Goal: Task Accomplishment & Management: Manage account settings

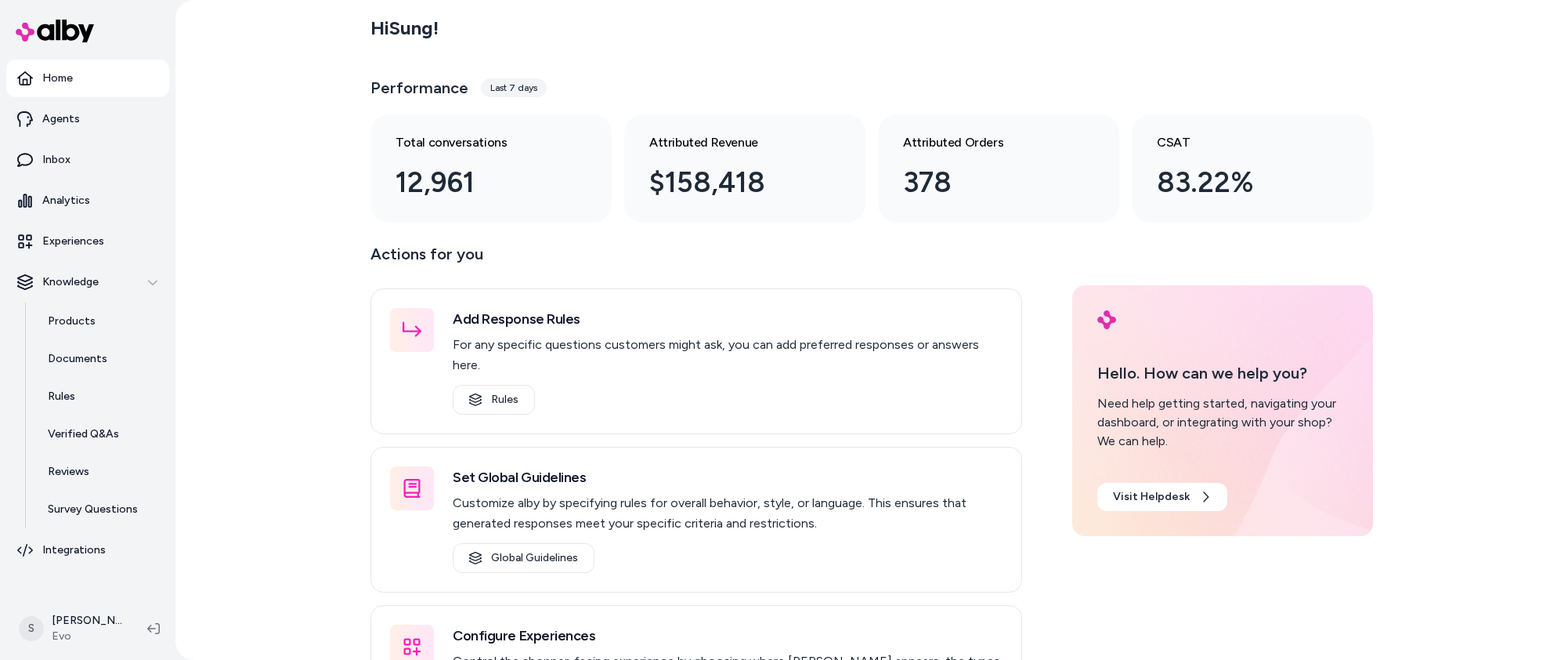
click at [842, 248] on p "Actions for you" at bounding box center [696, 260] width 651 height 38
click at [97, 400] on link "Rules" at bounding box center [100, 396] width 137 height 38
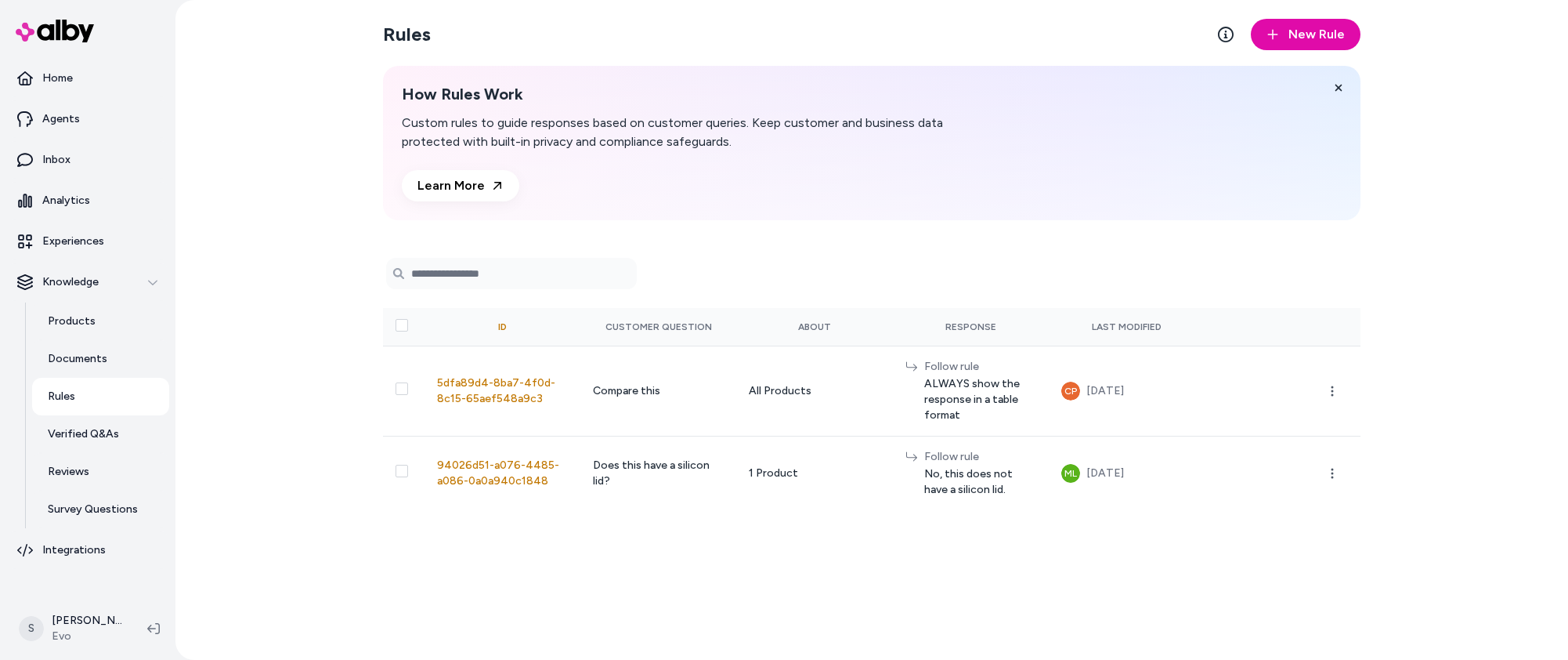
click at [319, 301] on div "Rules New Rule How Rules Work Custom rules to guide responses based on customer…" at bounding box center [871, 330] width 1392 height 660
click at [104, 427] on p "Verified Q&As" at bounding box center [83, 434] width 71 height 16
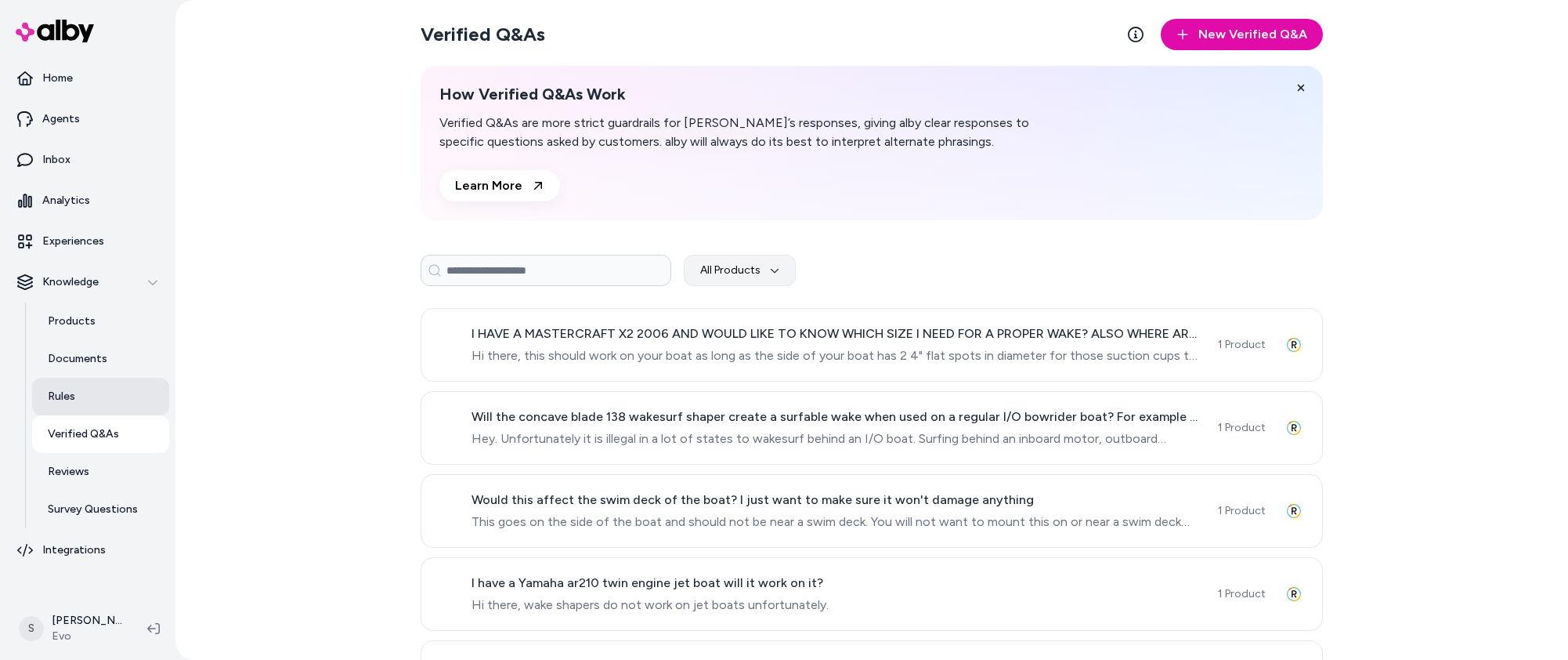
click at [105, 407] on link "Rules" at bounding box center [100, 396] width 137 height 38
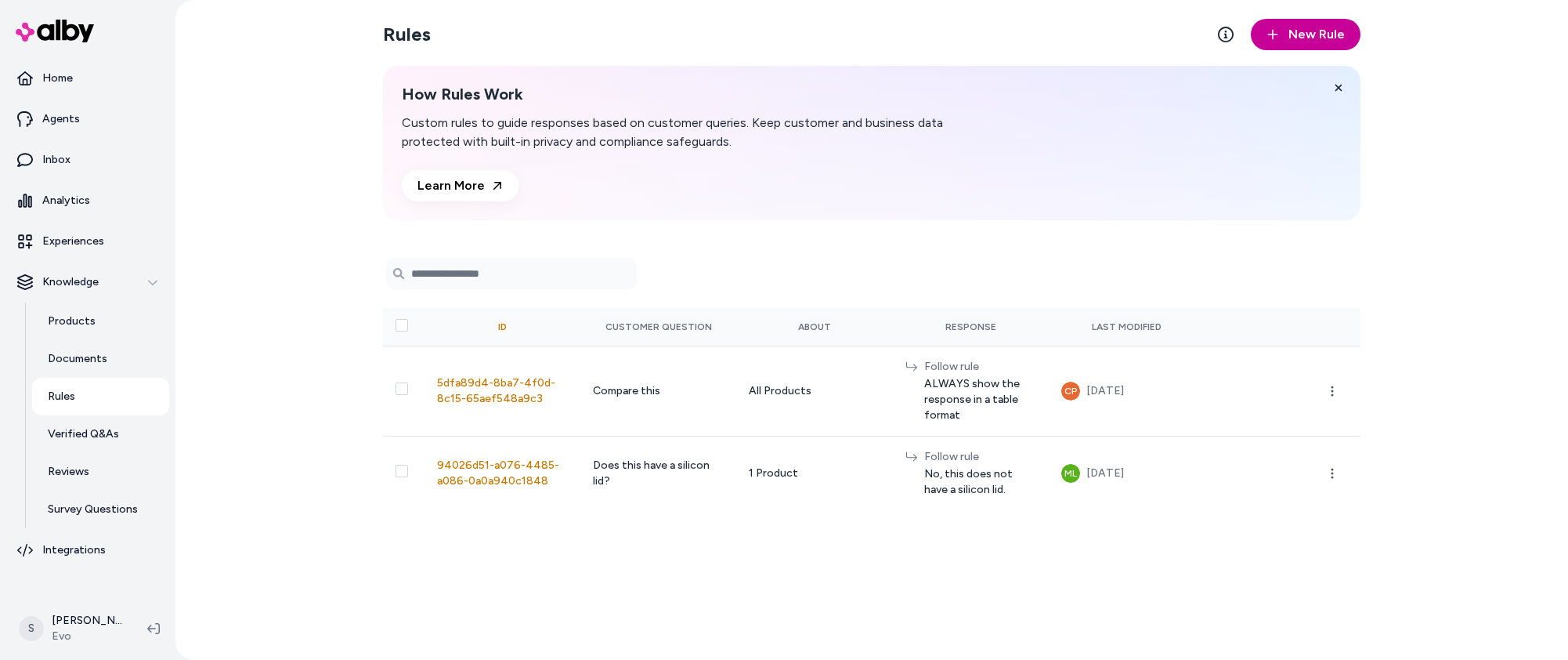
click at [1321, 19] on button "New Rule" at bounding box center [1305, 34] width 110 height 31
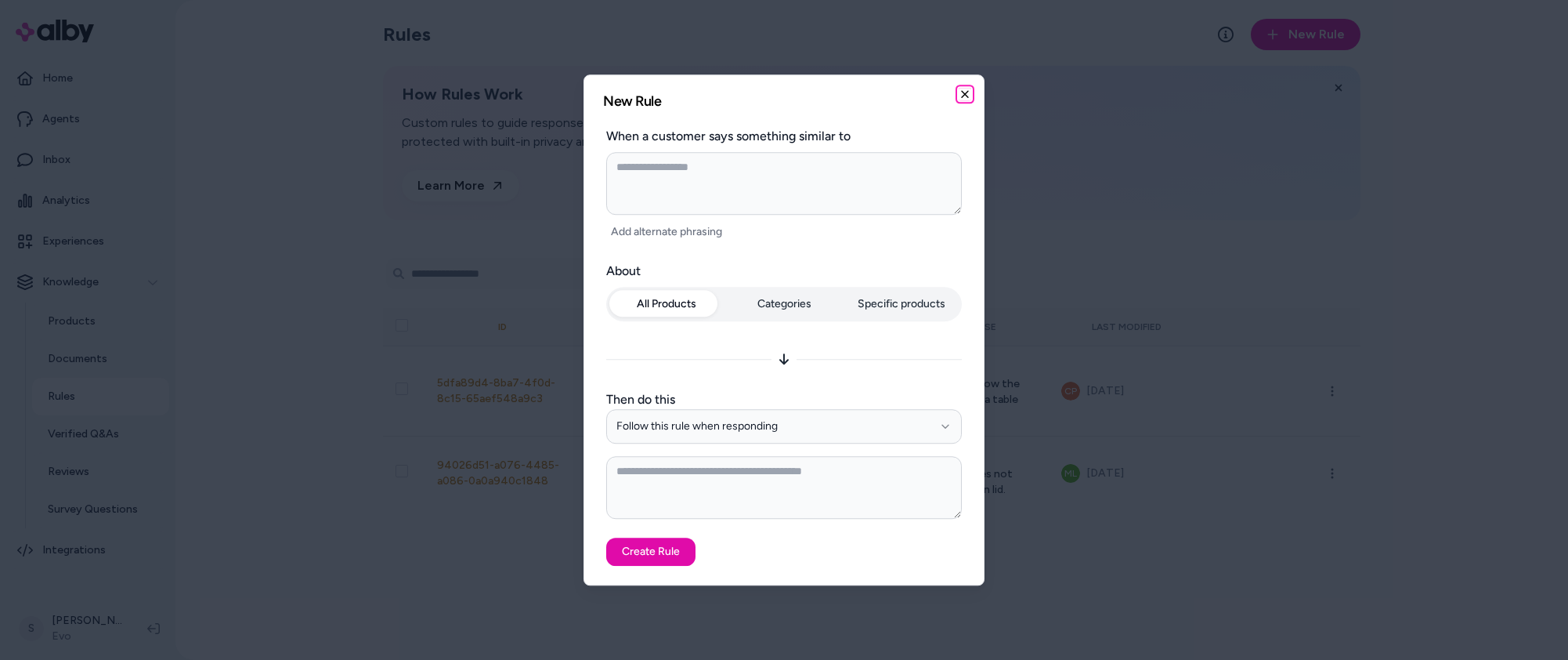
click at [967, 96] on icon "button" at bounding box center [964, 93] width 12 height 12
type textarea "*"
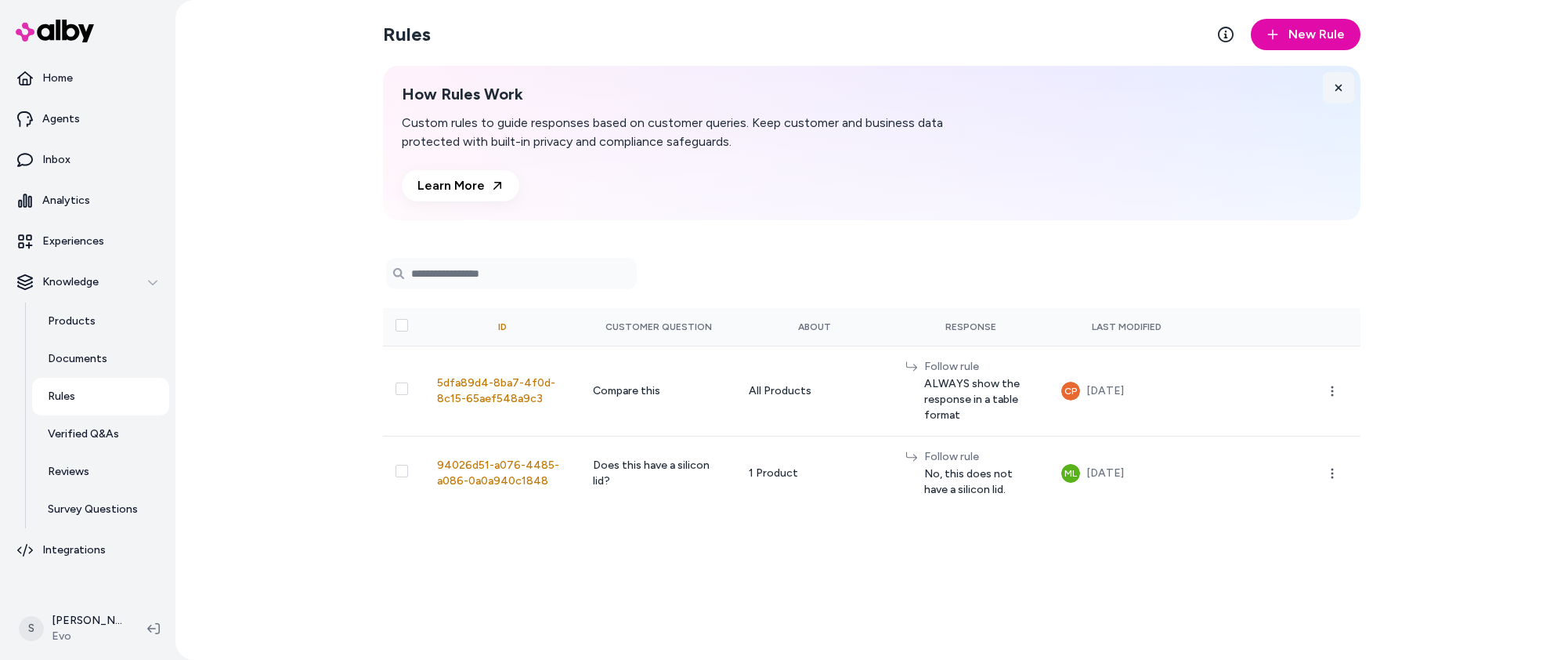
click at [1344, 79] on button at bounding box center [1338, 88] width 31 height 31
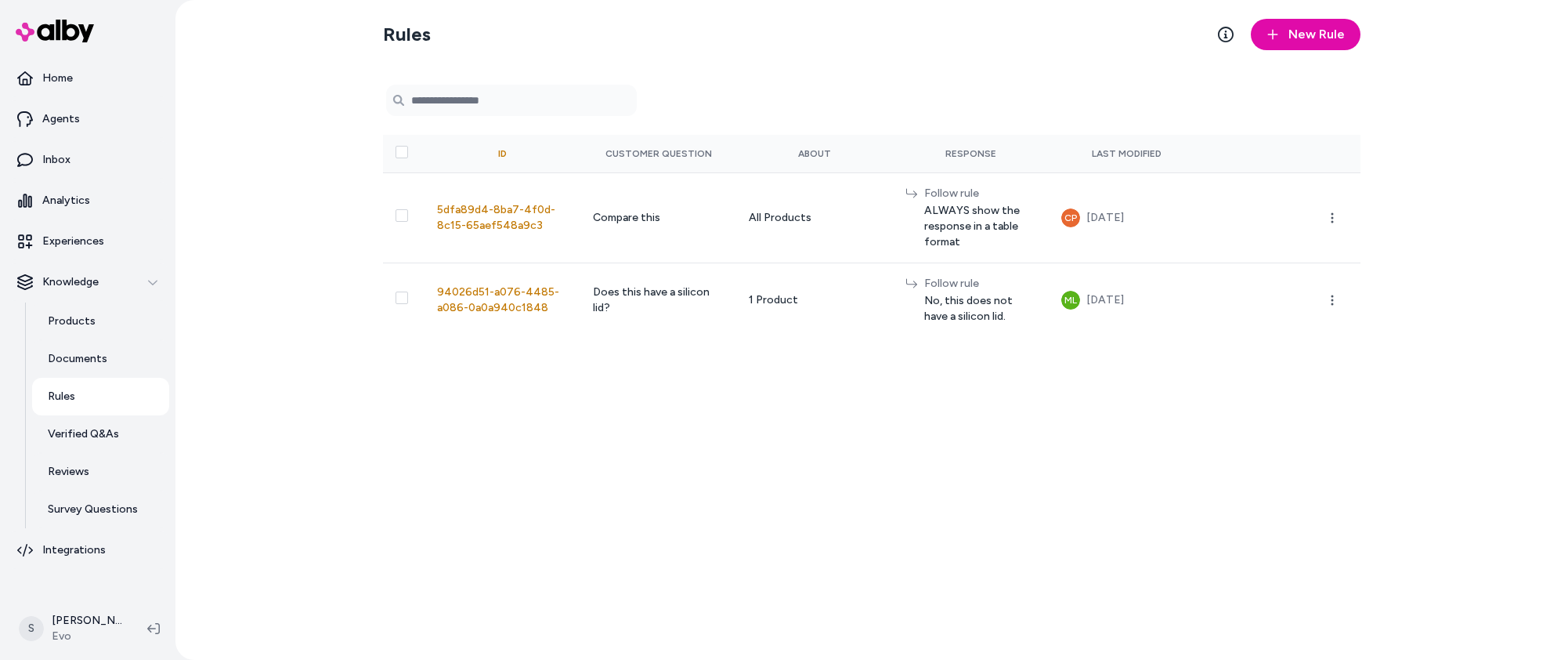
click at [1075, 487] on div "Rules New Rule 0 selected Search Products ID Customer Question About Response L…" at bounding box center [872, 330] width 1003 height 660
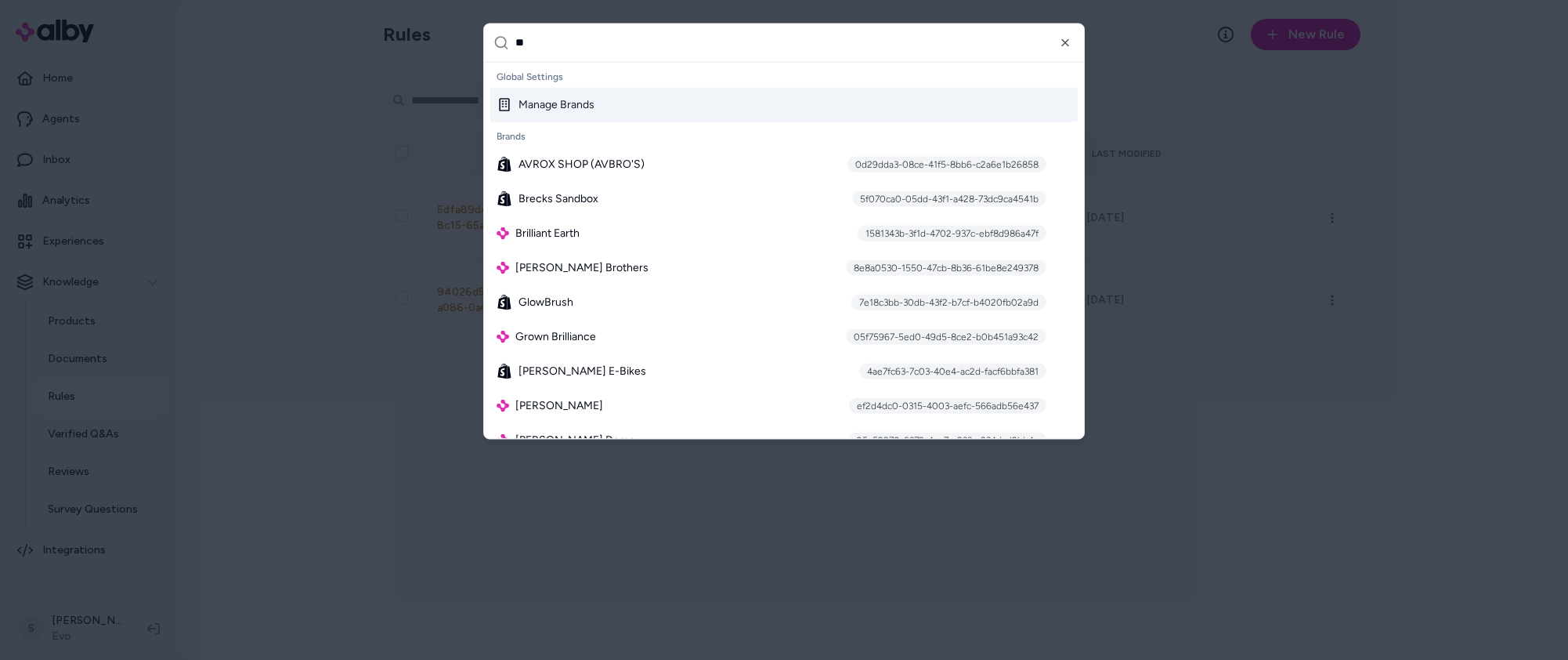
type input "*"
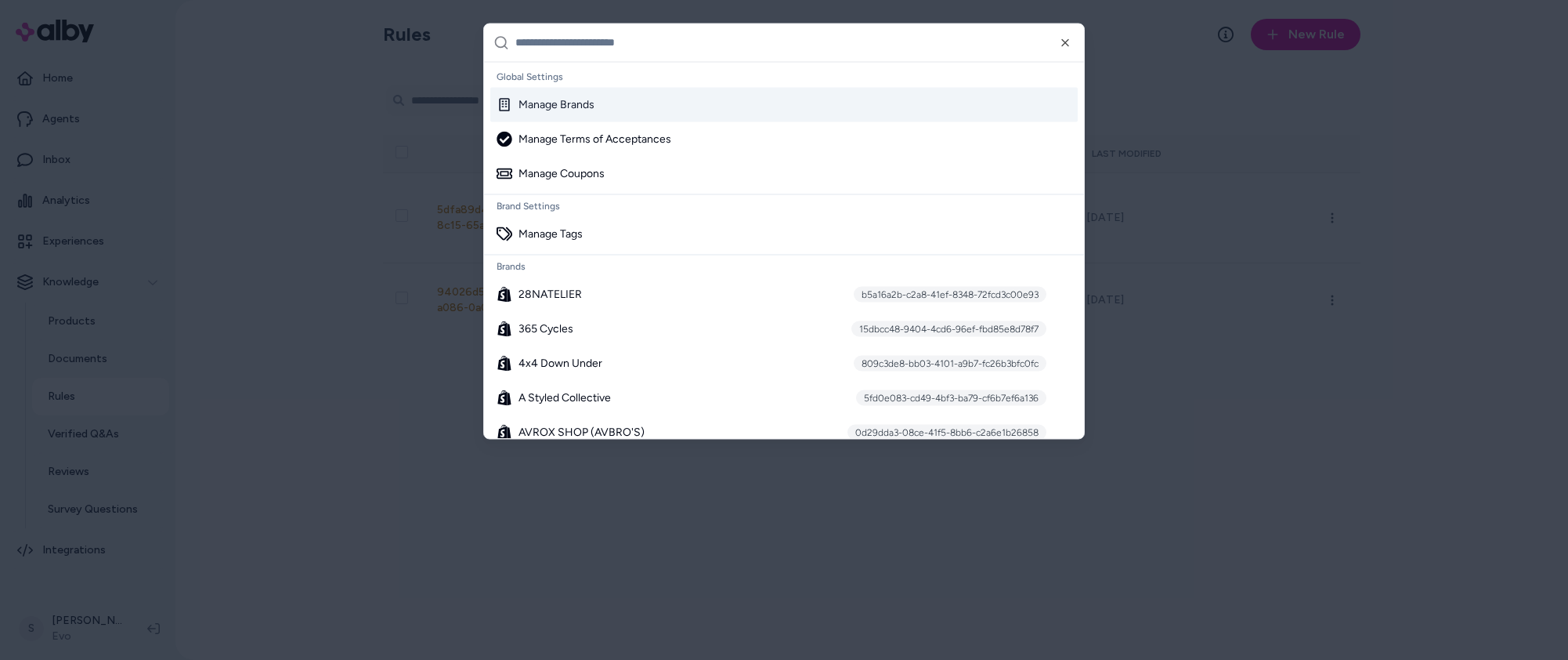
click at [613, 113] on div "Manage Brands" at bounding box center [784, 104] width 588 height 34
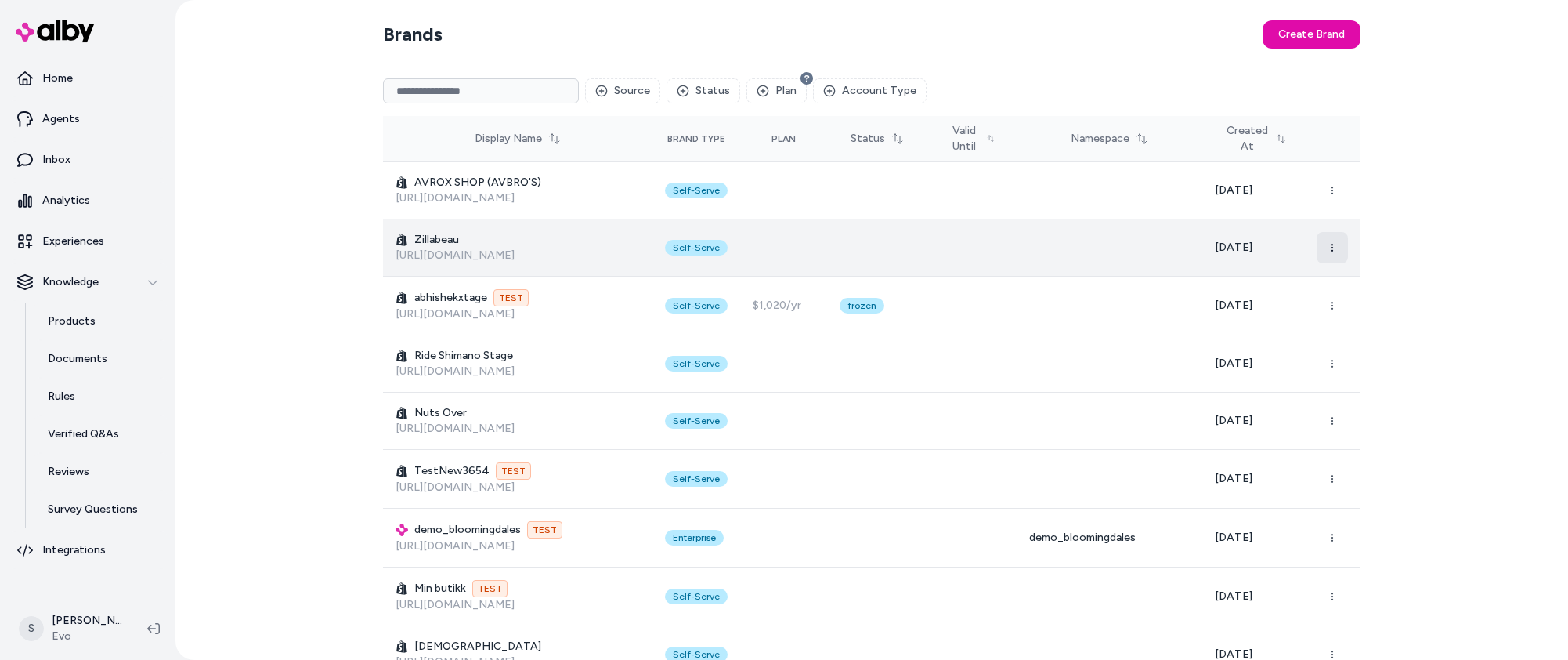
click at [1333, 246] on icon "button" at bounding box center [1331, 247] width 9 height 9
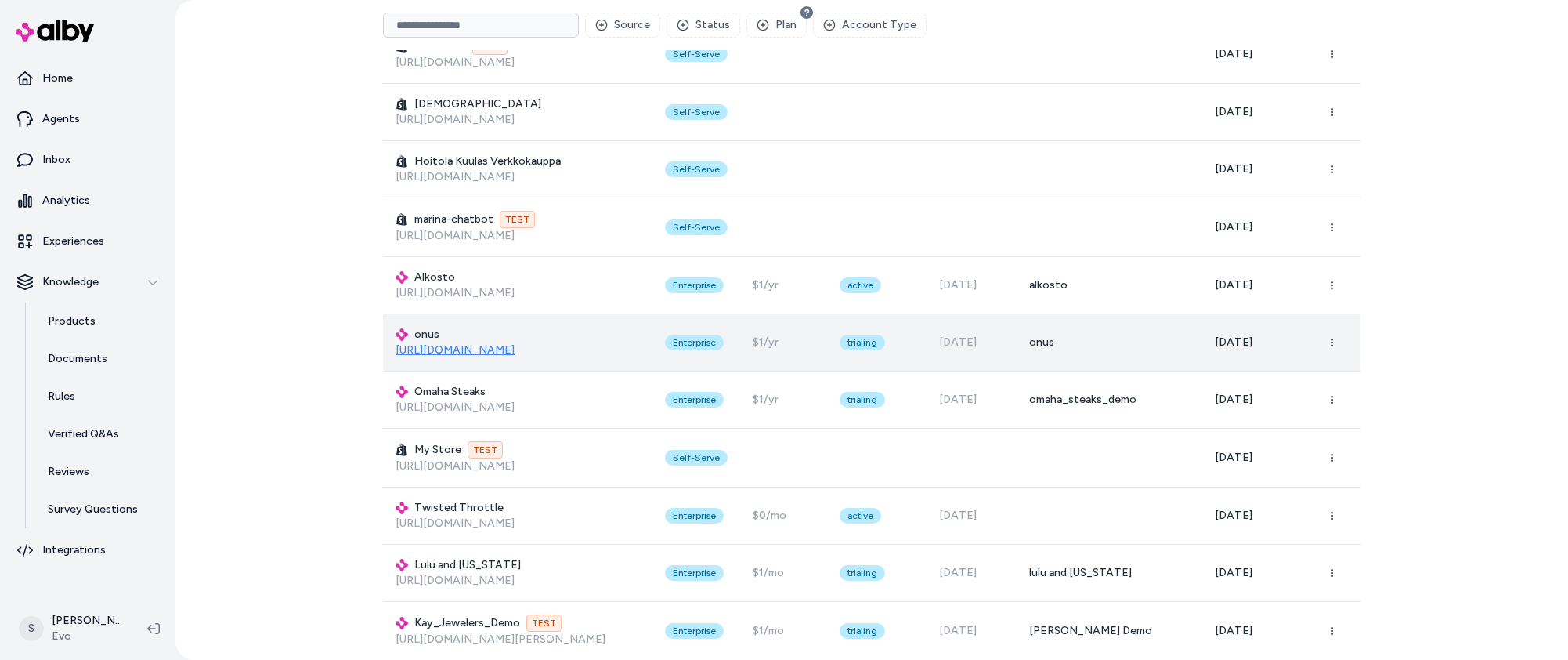
scroll to position [564, 0]
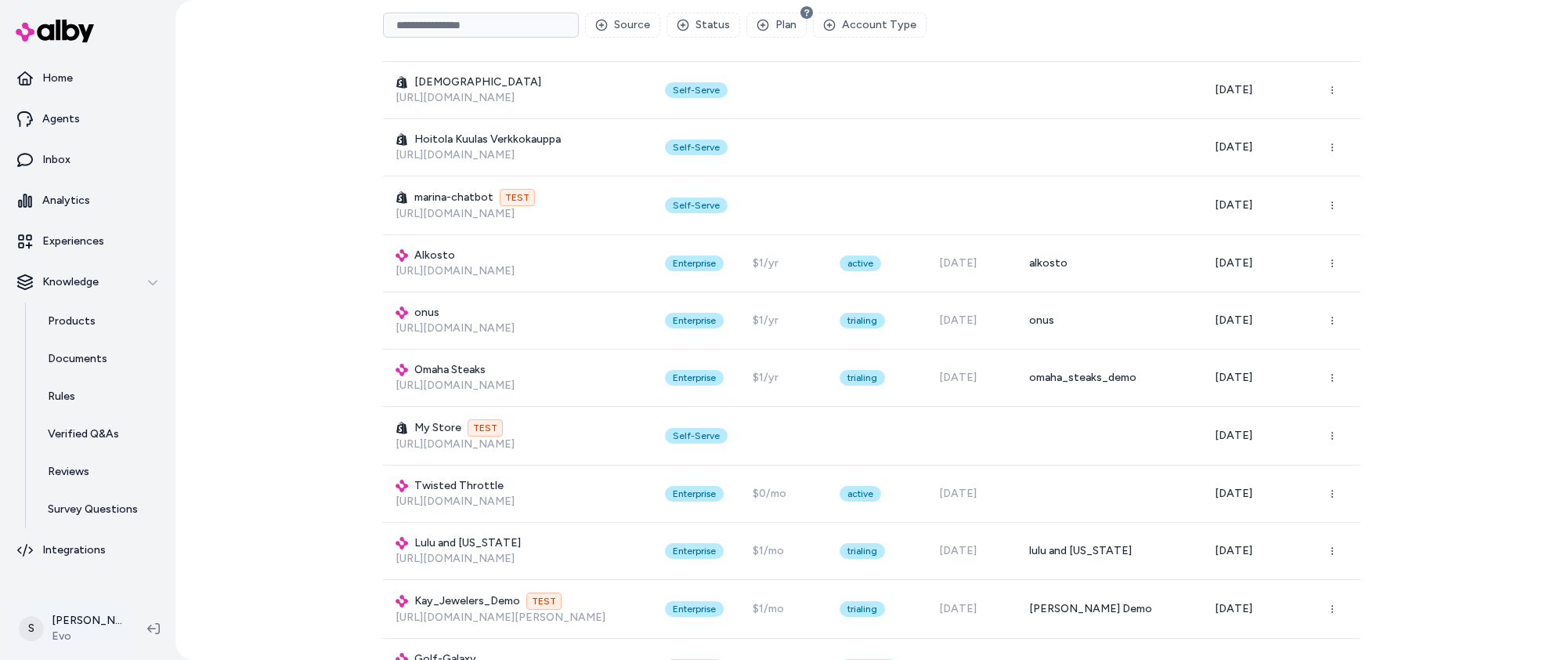
click at [72, 615] on html "Home Agents Inbox Analytics Experiences Knowledge Products Documents Rules Veri…" at bounding box center [784, 330] width 1568 height 660
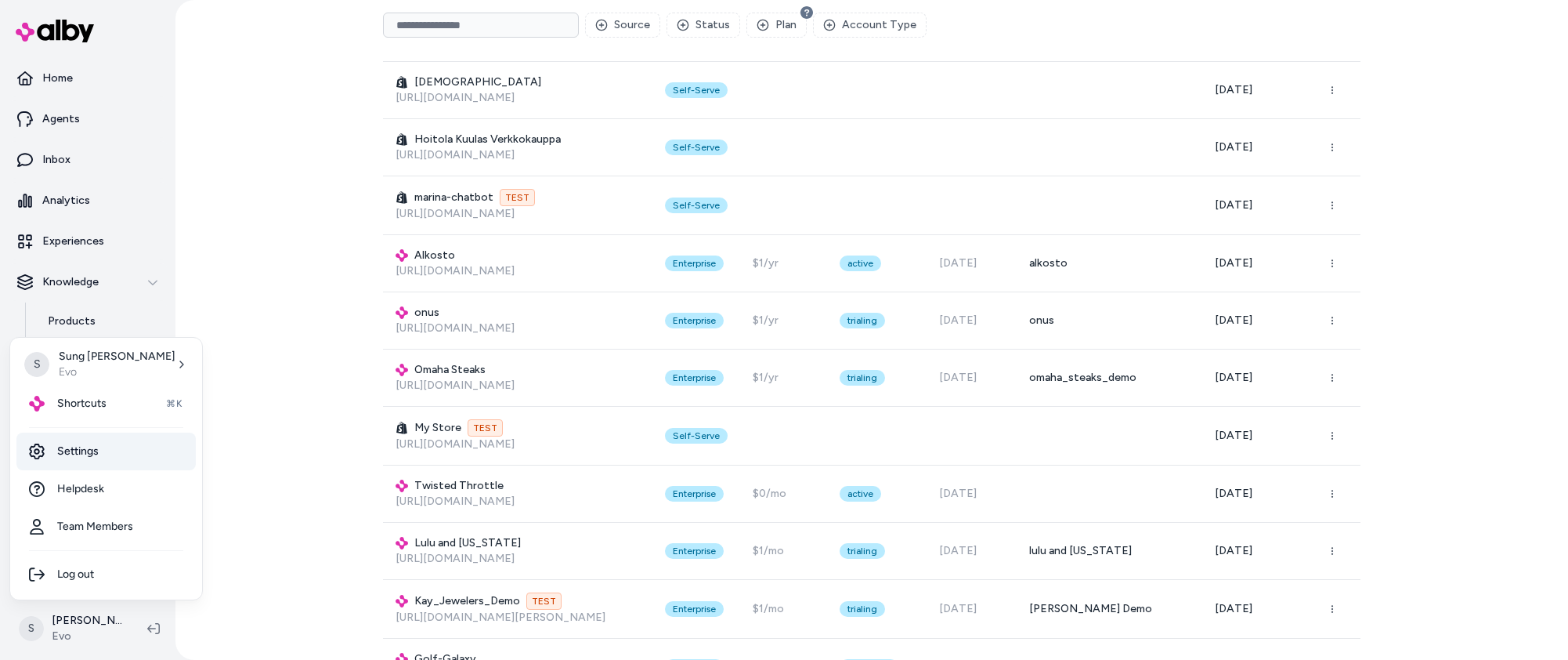
click at [101, 436] on link "Settings" at bounding box center [106, 451] width 179 height 38
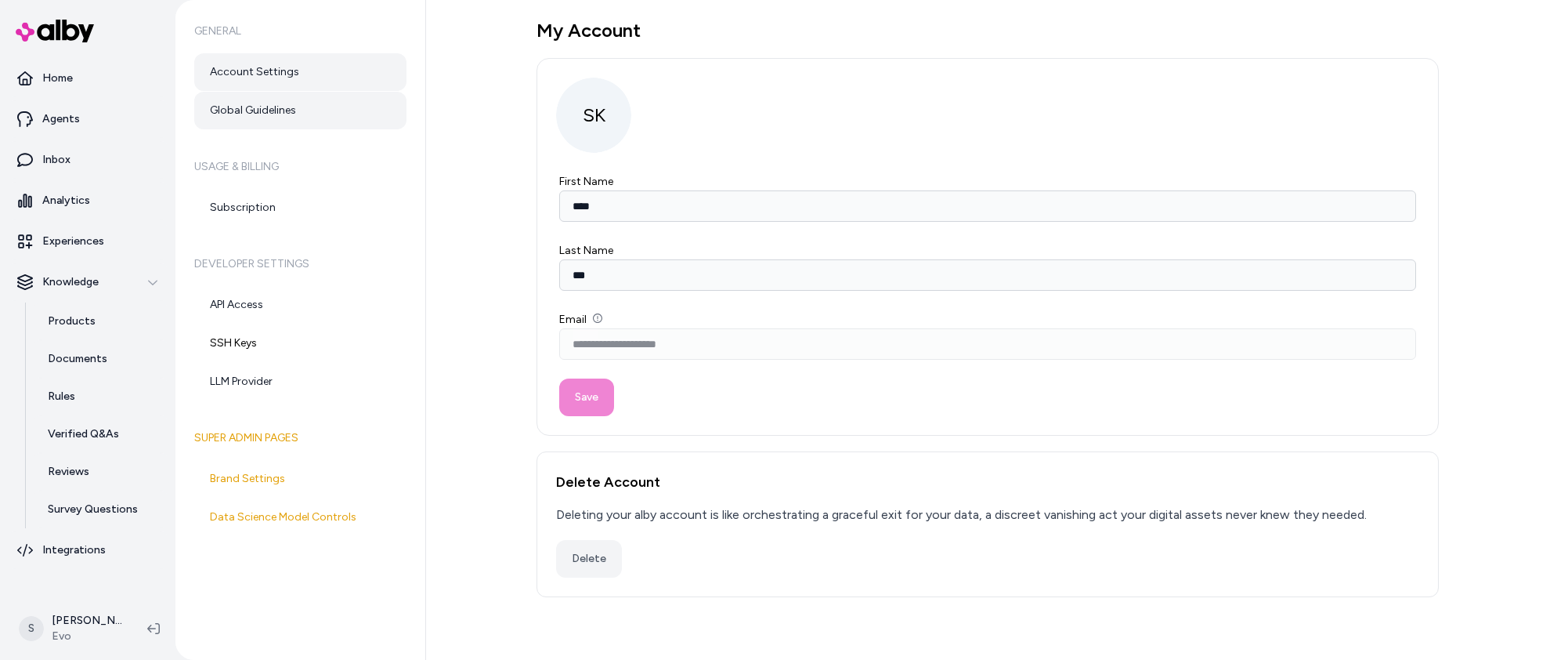
click at [357, 108] on link "Global Guidelines" at bounding box center [300, 111] width 212 height 38
